Goal: Task Accomplishment & Management: Use online tool/utility

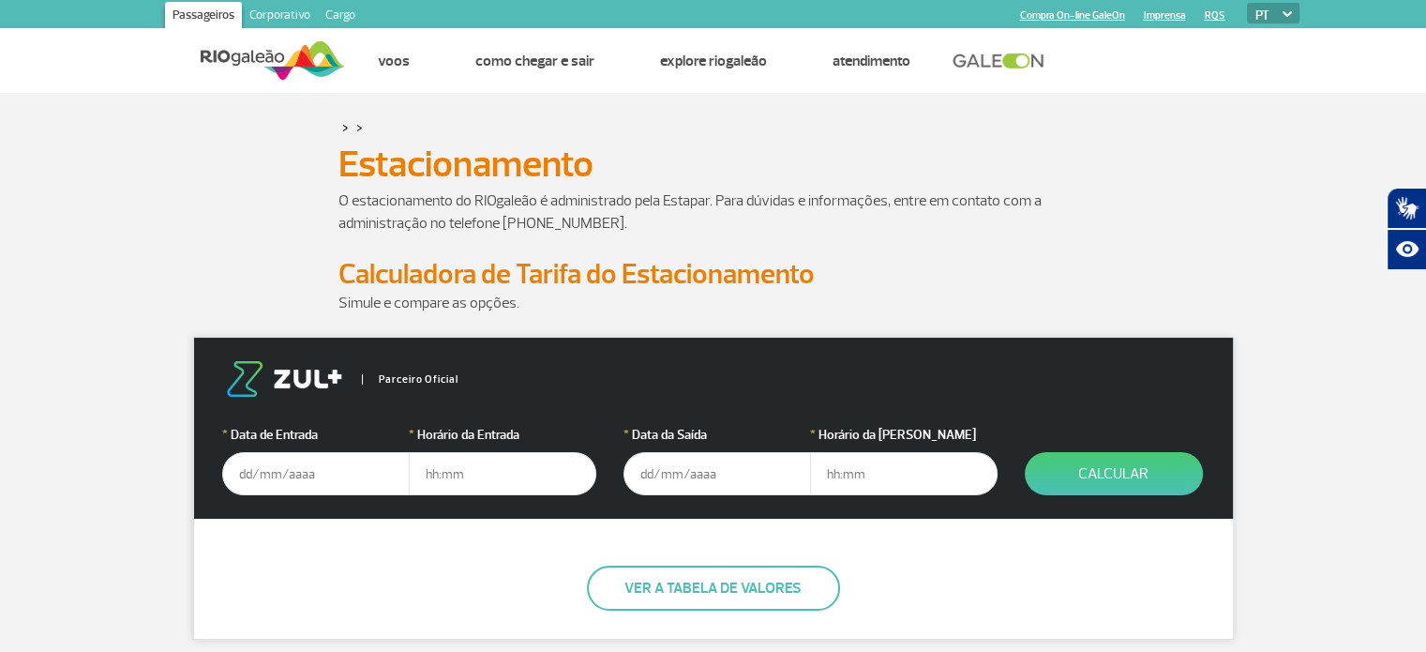
scroll to position [187, 0]
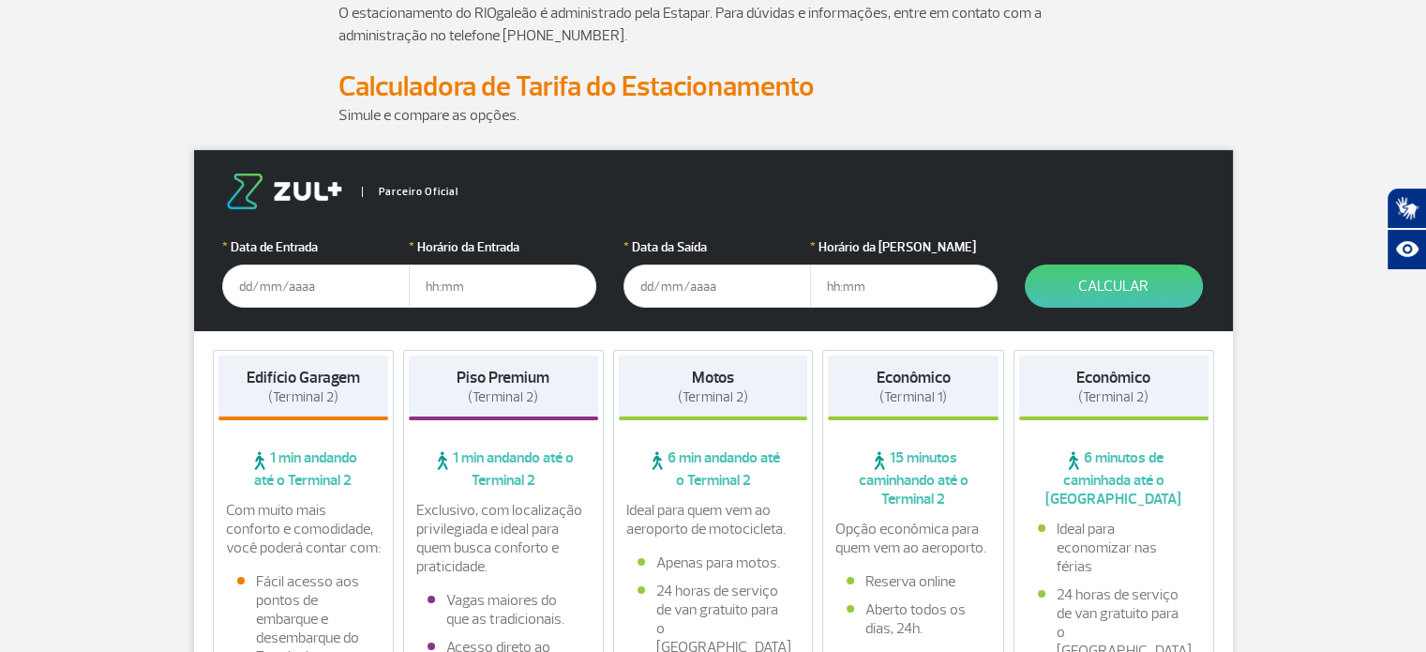
click at [304, 292] on input "text" at bounding box center [315, 285] width 187 height 43
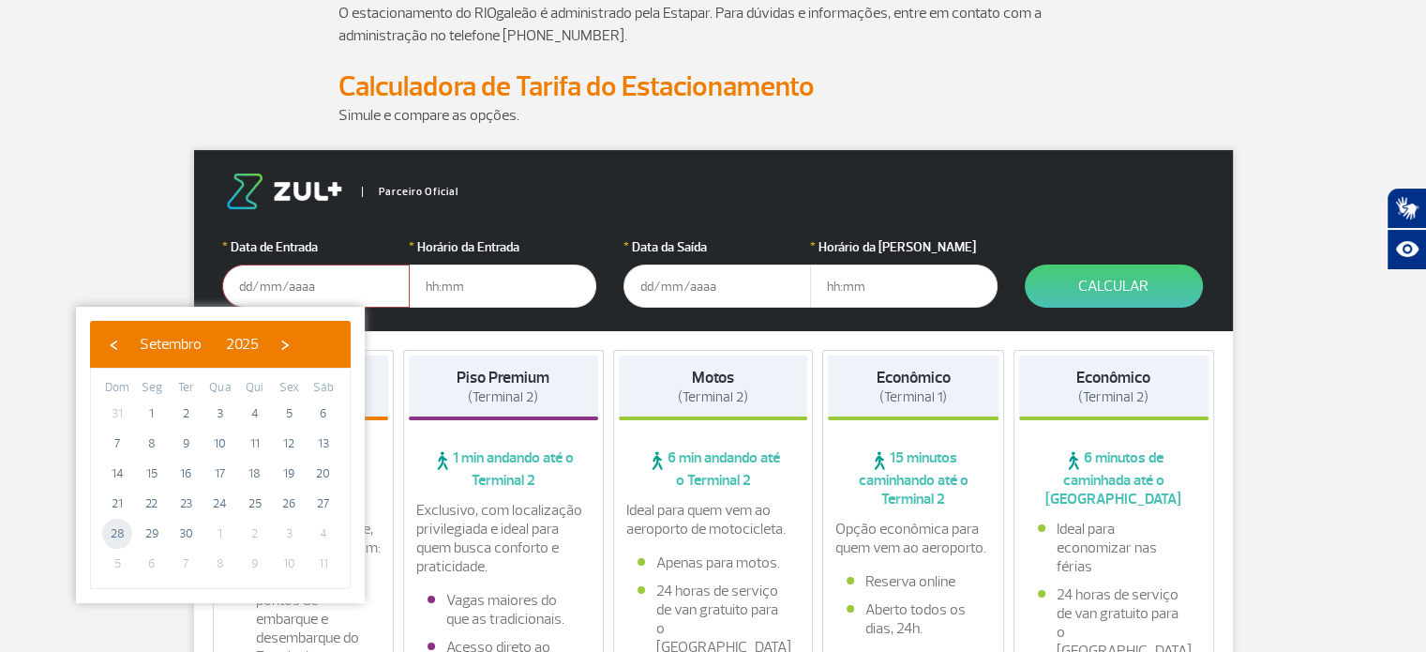
click at [116, 535] on span "28" at bounding box center [117, 533] width 30 height 30
type input "[DATE]"
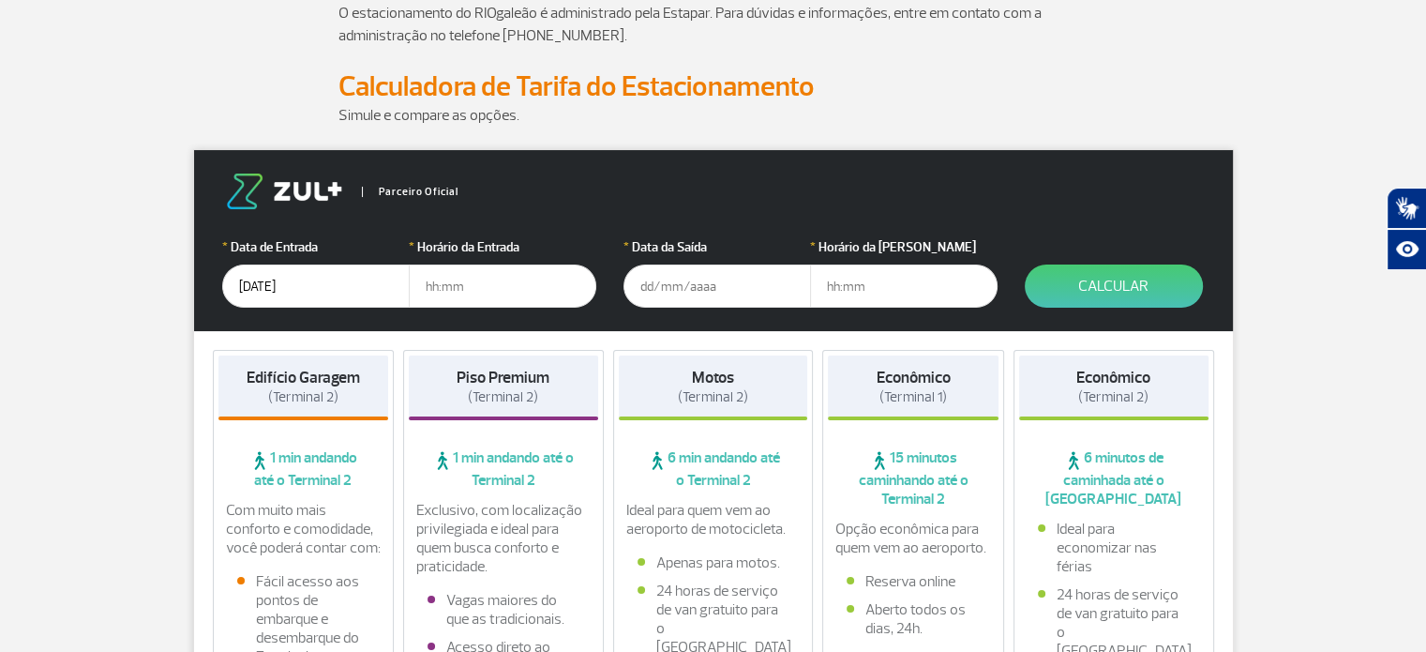
click at [456, 295] on input "text" at bounding box center [502, 285] width 187 height 43
type input "10:00"
click at [653, 276] on input "text" at bounding box center [716, 285] width 187 height 43
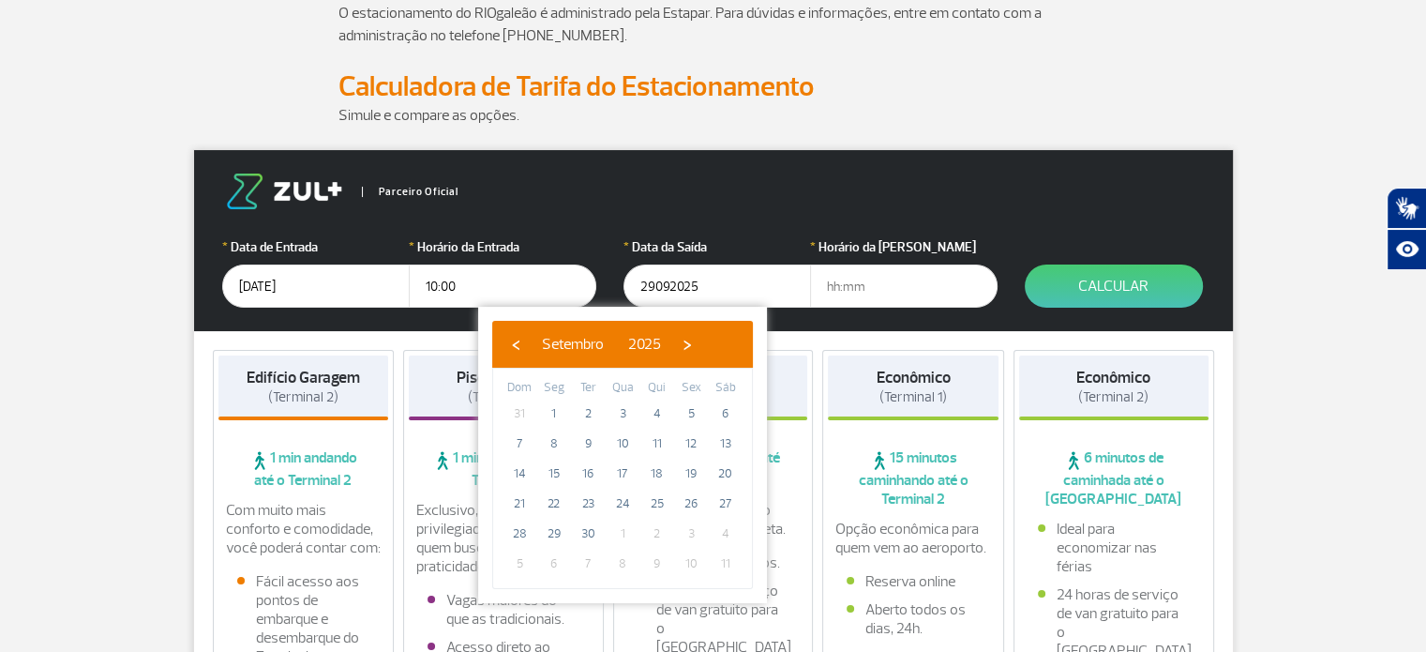
type input "[DATE]"
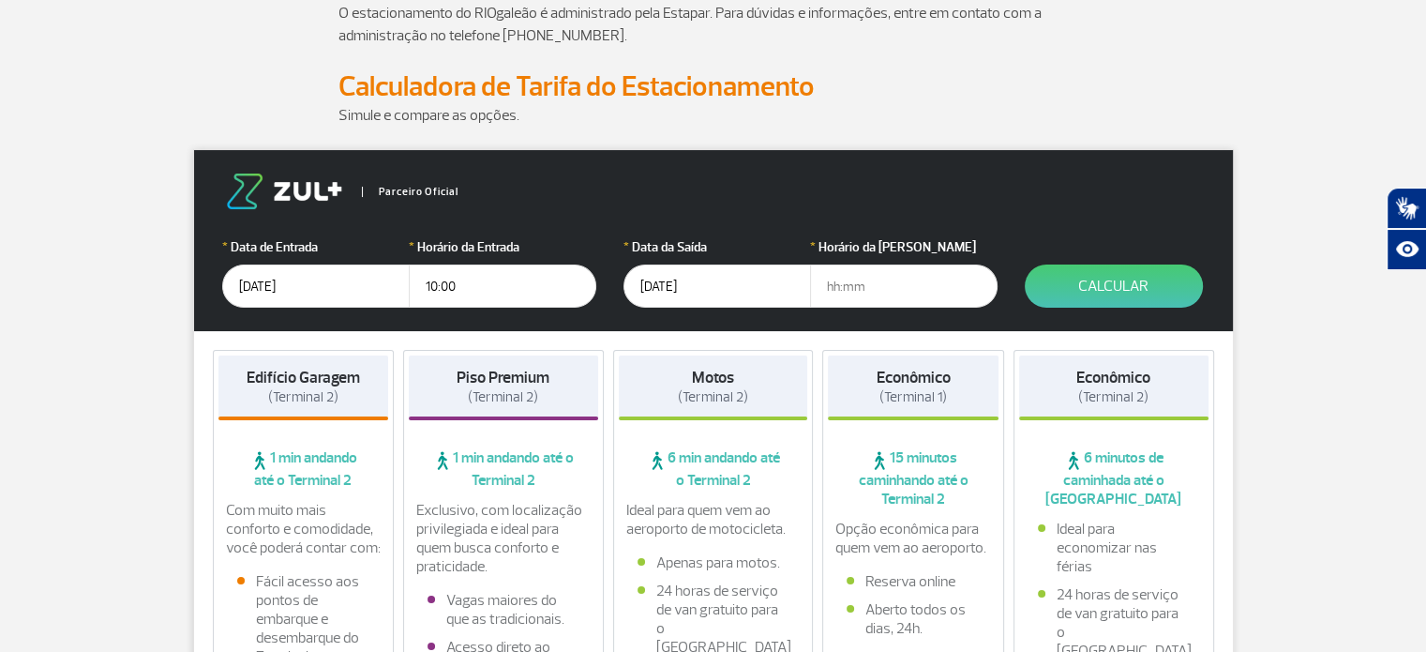
click at [840, 306] on input "text" at bounding box center [903, 285] width 187 height 43
type input "10:00"
click at [1090, 290] on button "Calcular" at bounding box center [1114, 285] width 178 height 43
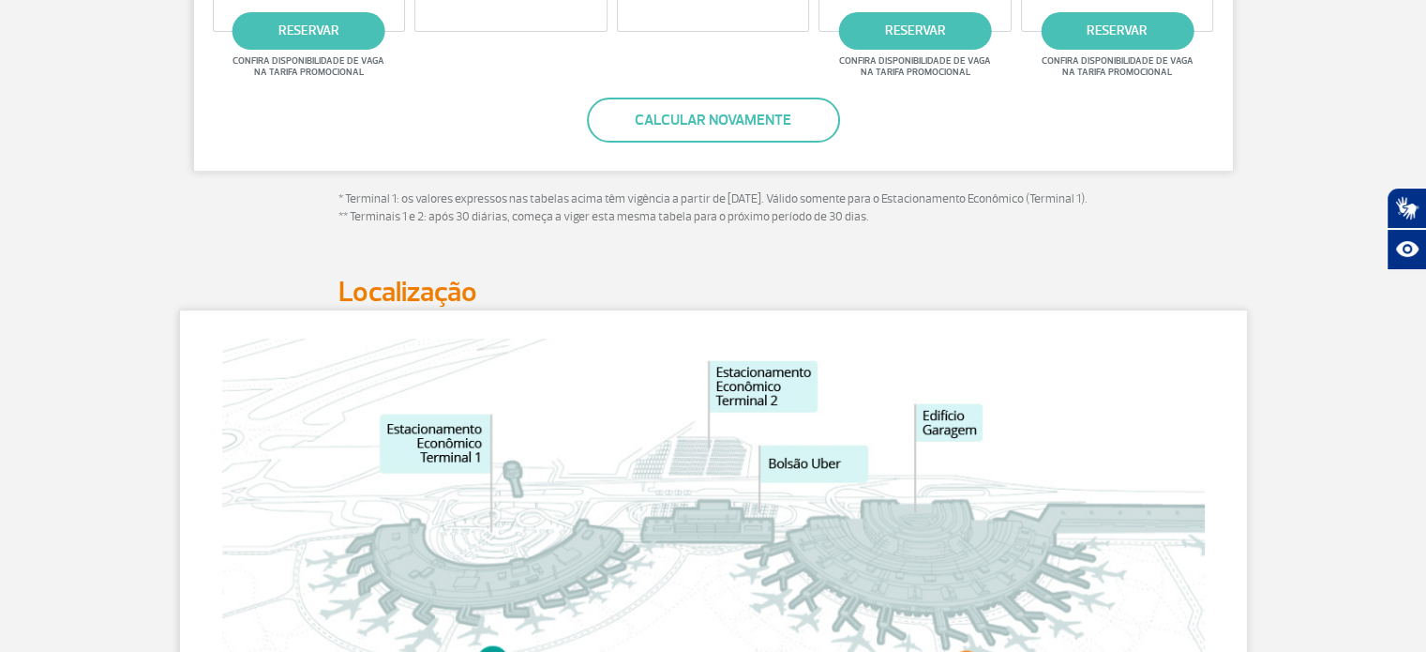
scroll to position [750, 0]
